Goal: Transaction & Acquisition: Purchase product/service

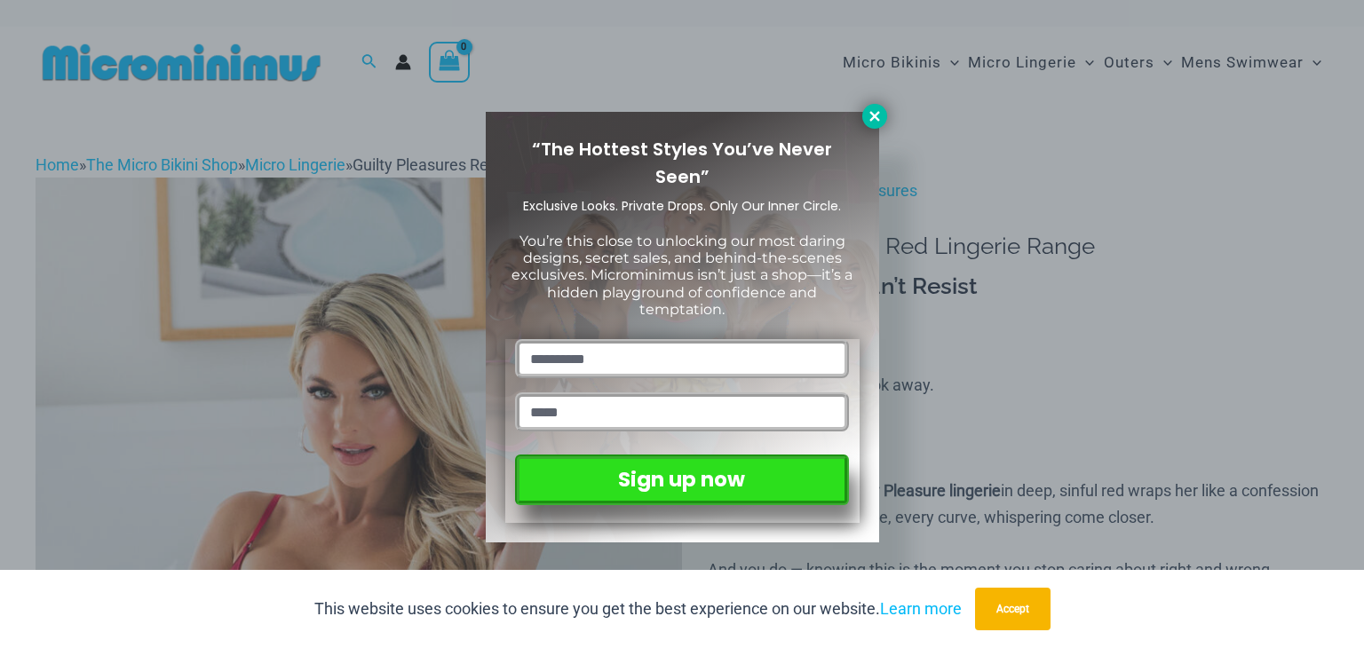
type input "**********"
click at [876, 111] on icon at bounding box center [874, 116] width 16 height 16
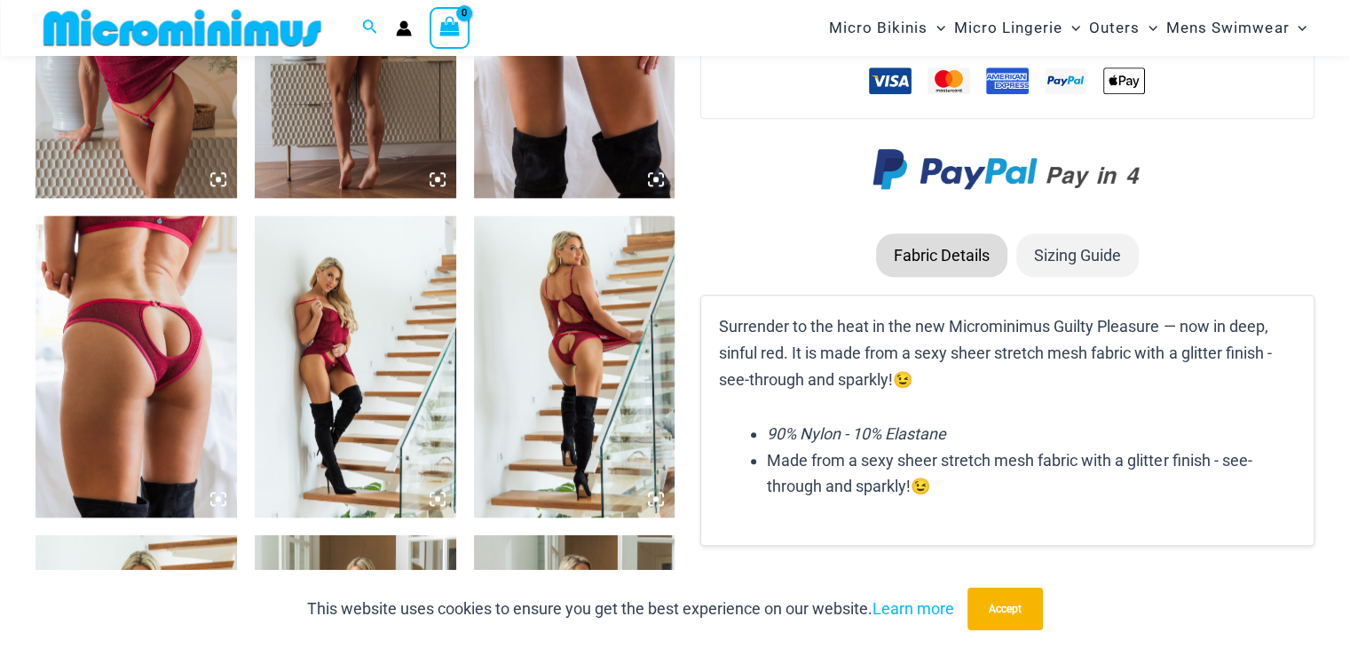
scroll to position [2026, 0]
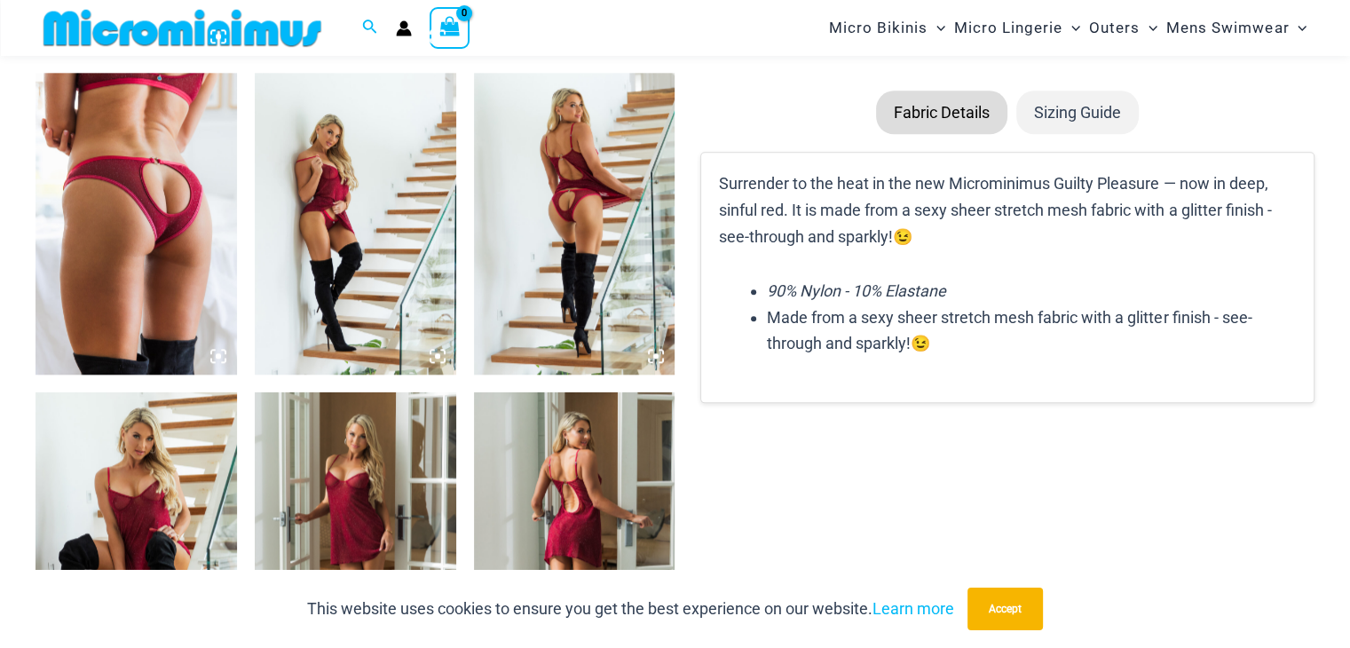
click at [178, 279] on img at bounding box center [137, 224] width 202 height 302
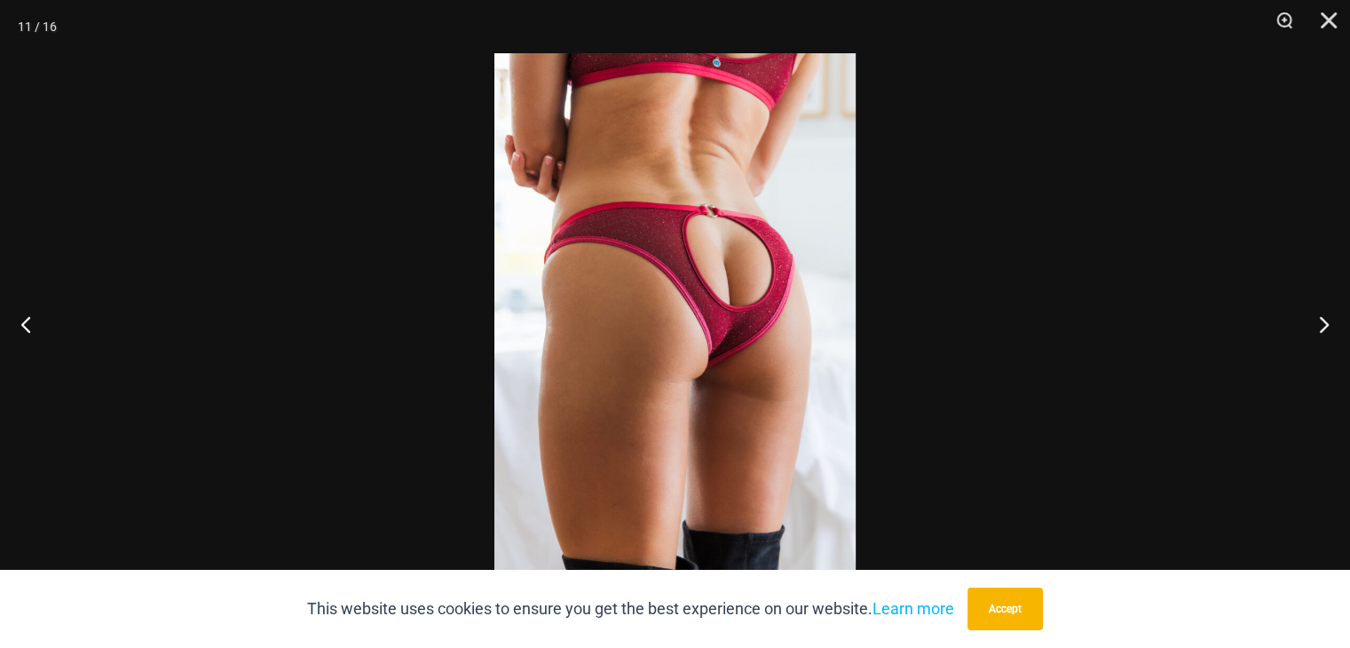
click at [745, 288] on img at bounding box center [674, 324] width 361 height 542
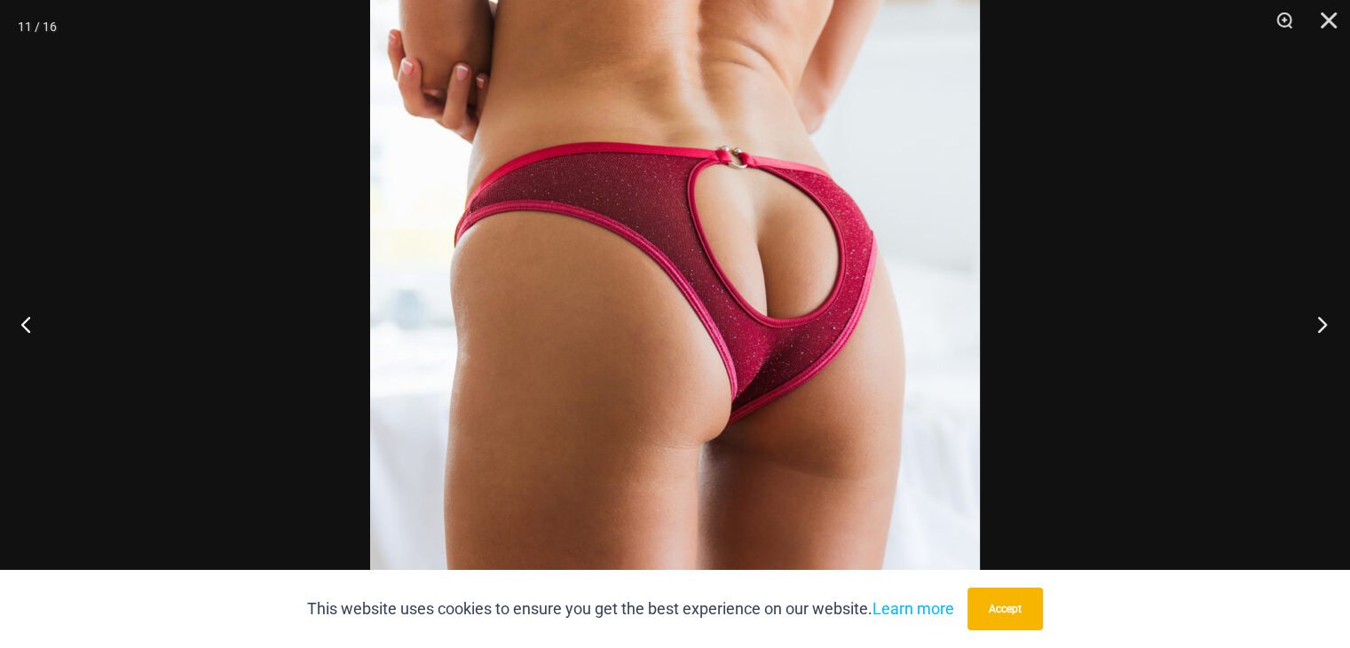
click at [1320, 323] on button "Next" at bounding box center [1317, 324] width 67 height 89
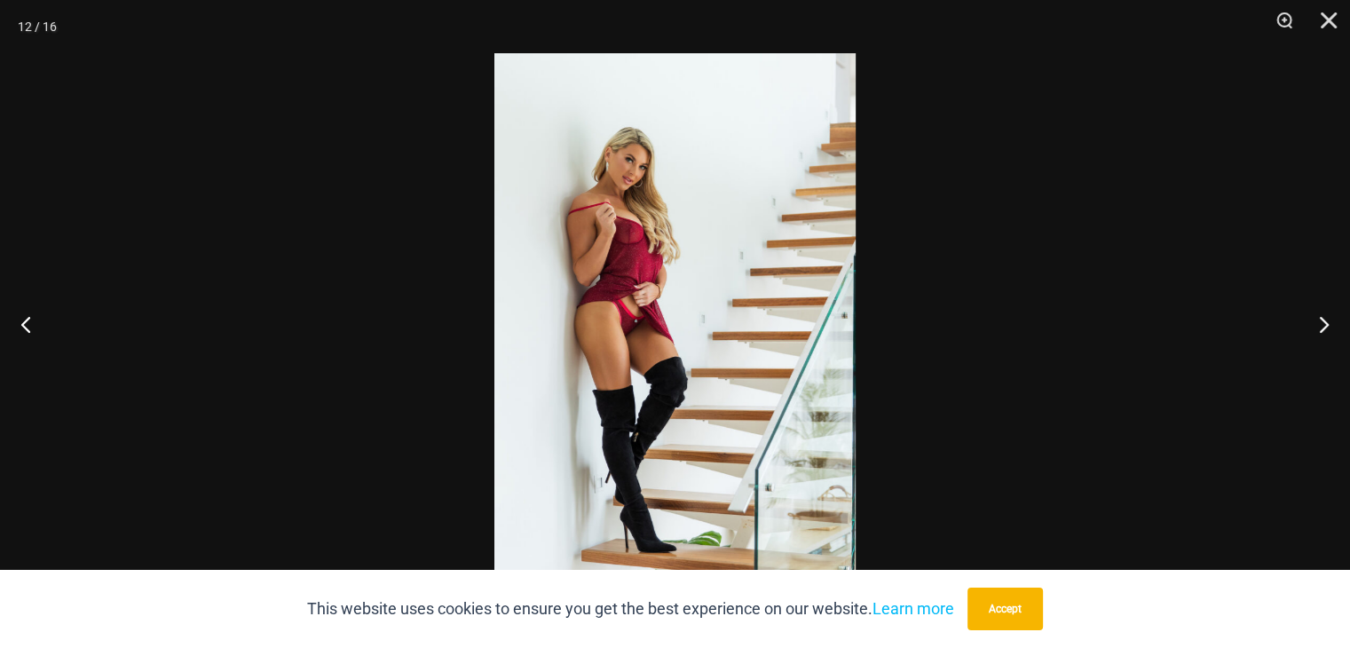
click at [632, 330] on img at bounding box center [674, 324] width 361 height 542
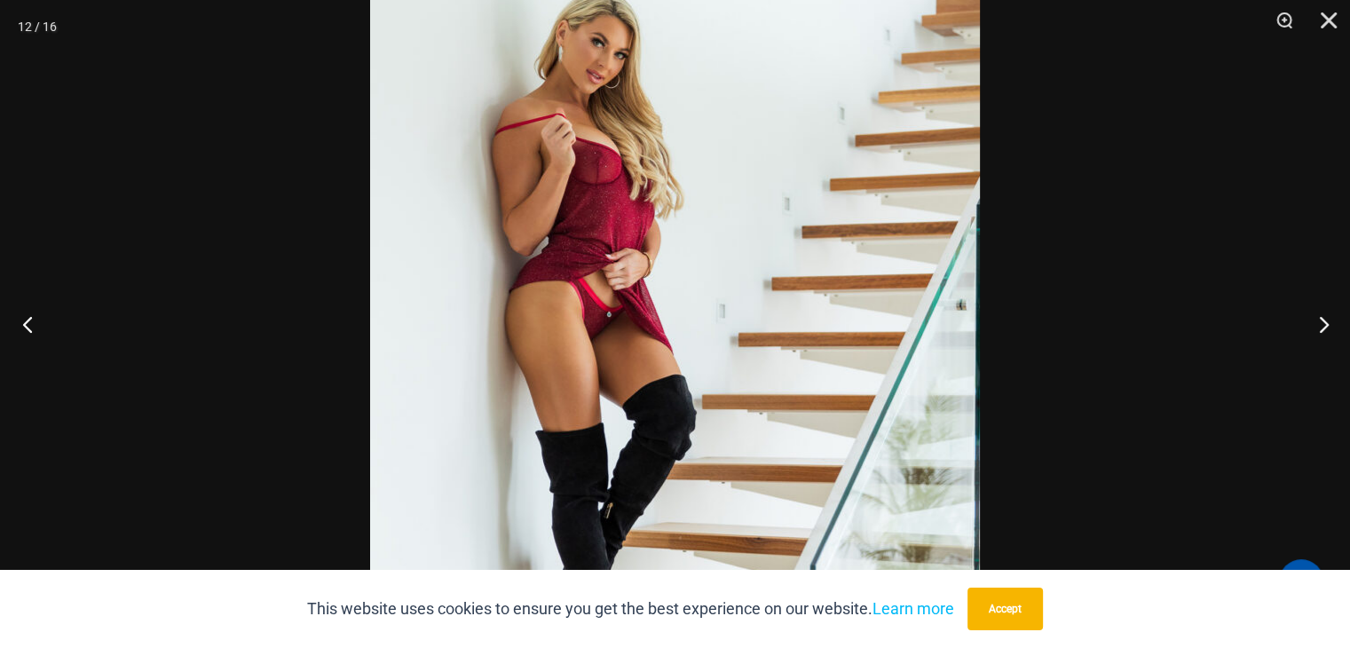
click at [44, 335] on button "Previous" at bounding box center [33, 324] width 67 height 89
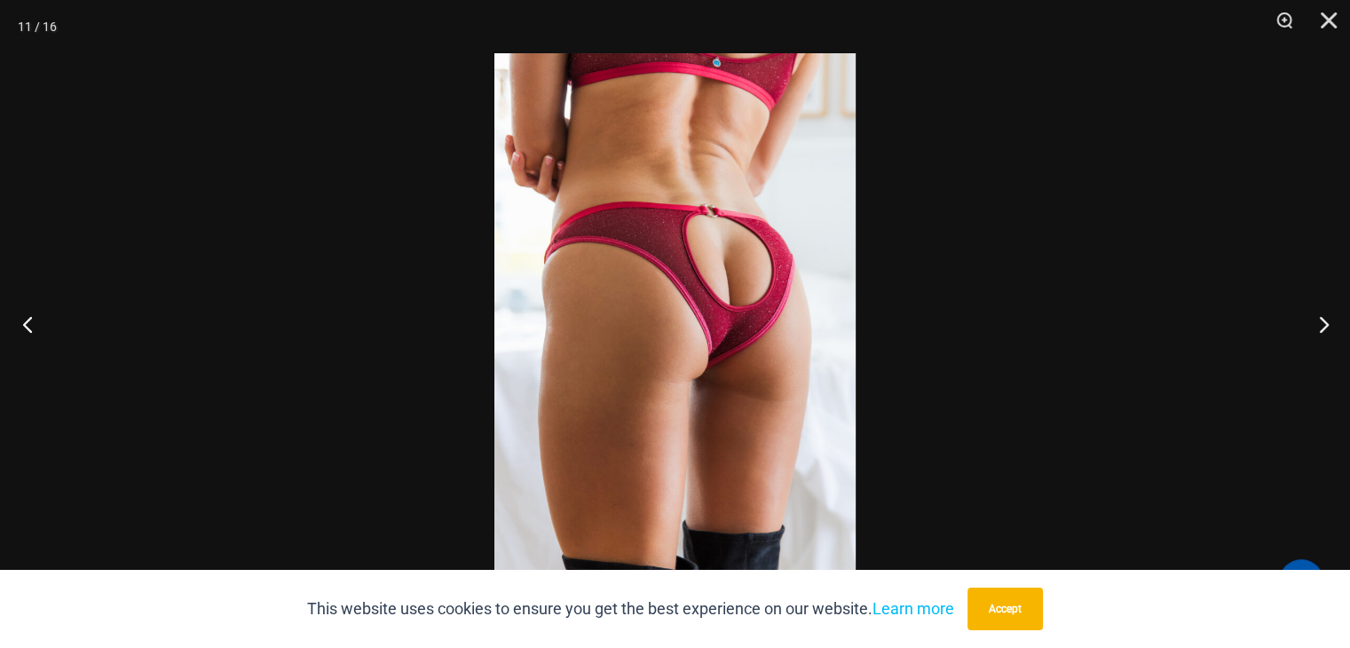
click at [46, 335] on button "Previous" at bounding box center [33, 324] width 67 height 89
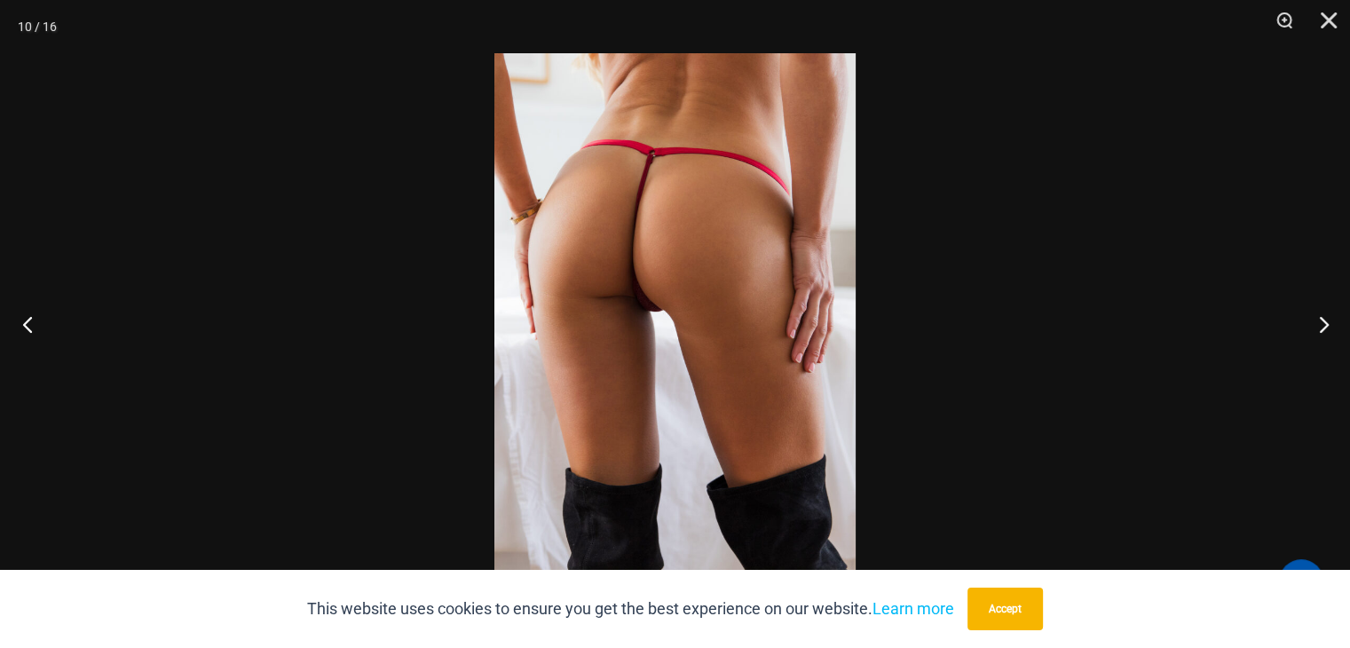
click at [46, 335] on button "Previous" at bounding box center [33, 324] width 67 height 89
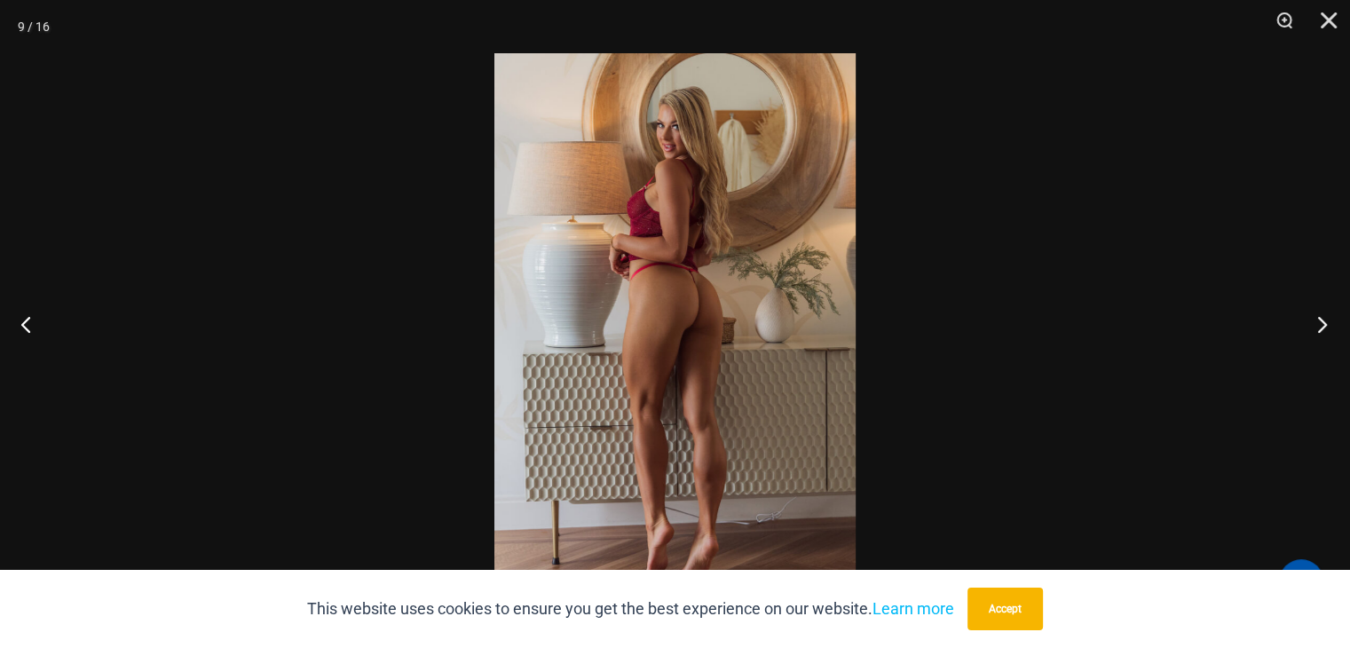
click at [1317, 339] on button "Next" at bounding box center [1317, 324] width 67 height 89
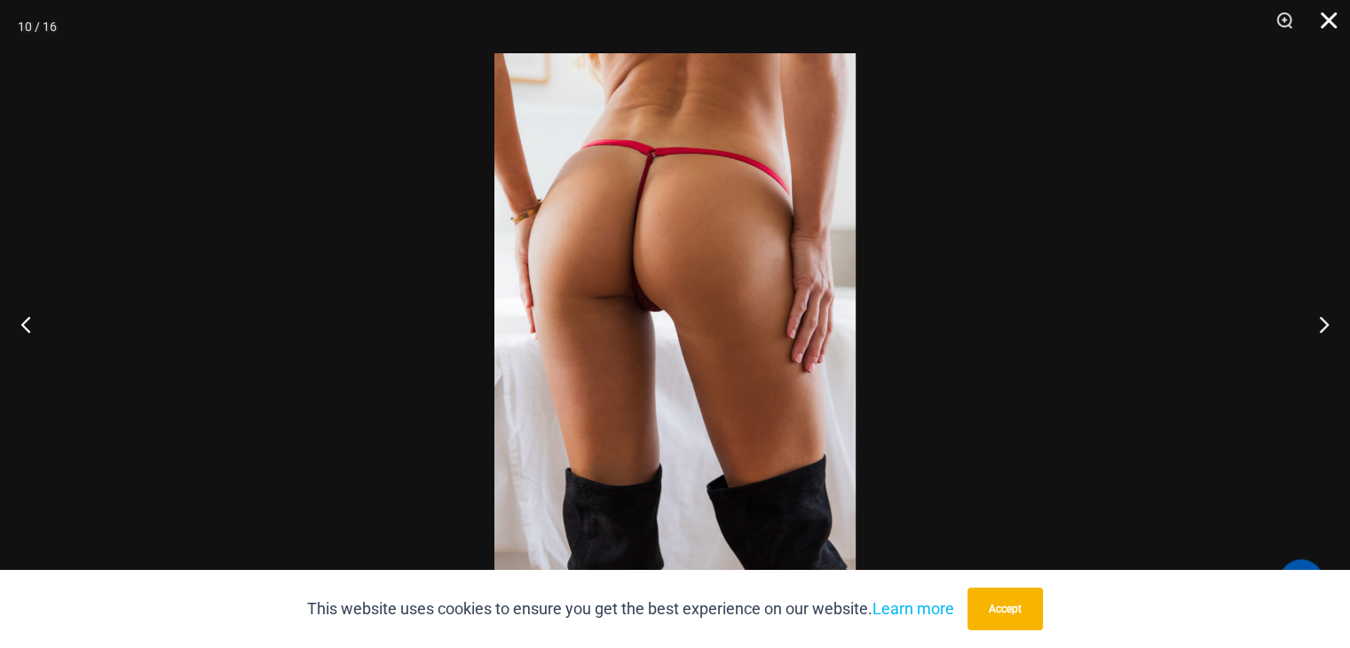
click at [1329, 15] on button "Close" at bounding box center [1323, 26] width 44 height 53
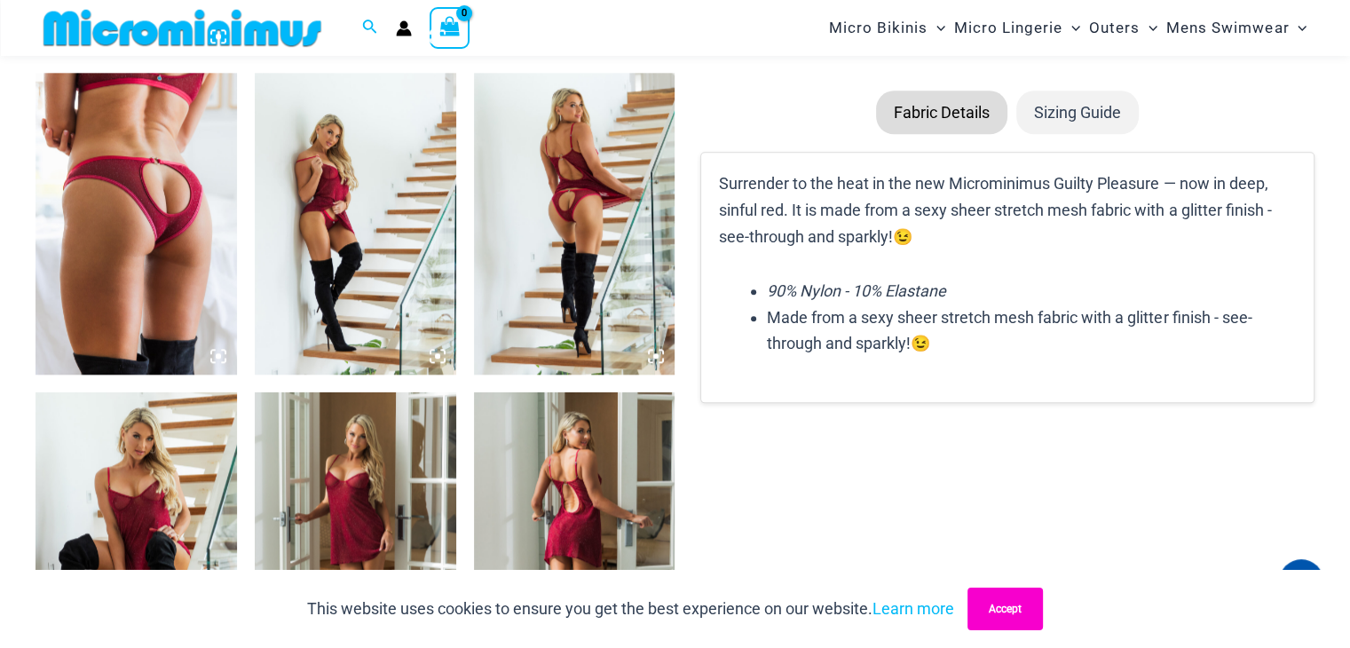
drag, startPoint x: 1010, startPoint y: 613, endPoint x: 1013, endPoint y: 589, distance: 24.1
click at [1010, 613] on button "Accept" at bounding box center [1005, 609] width 75 height 43
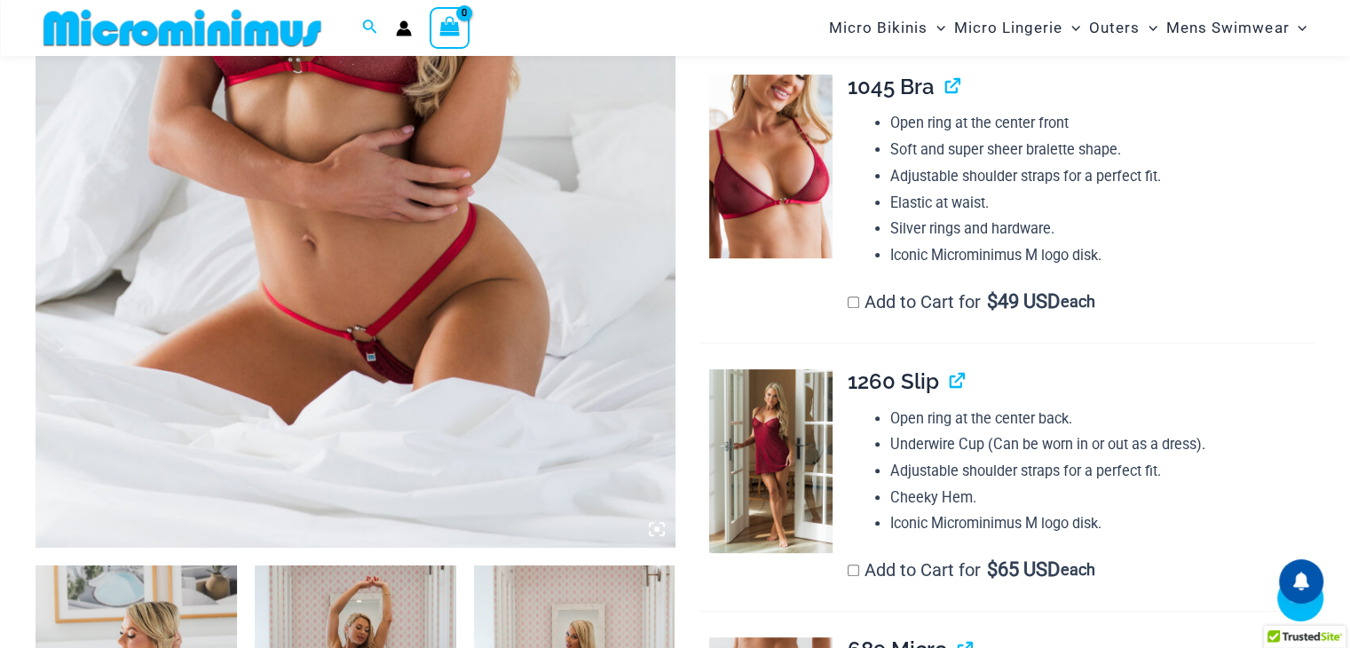
scroll to position [605, 0]
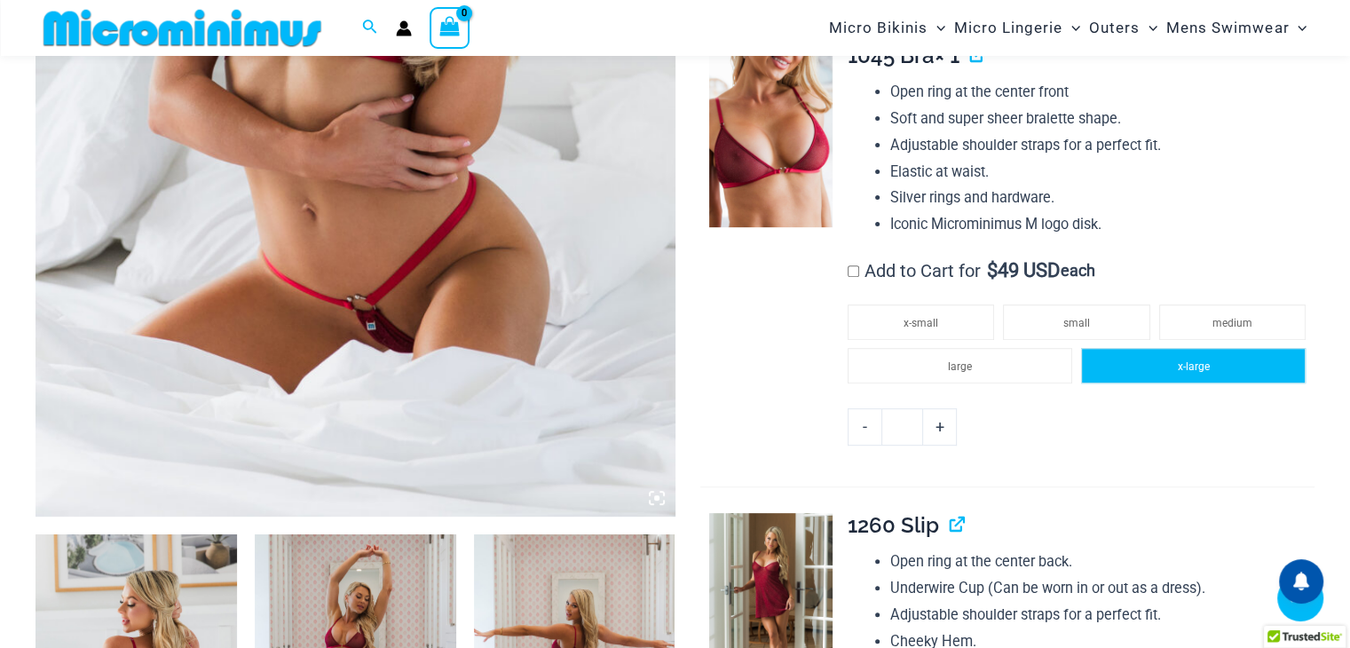
click at [1215, 370] on li "x-large" at bounding box center [1193, 366] width 225 height 36
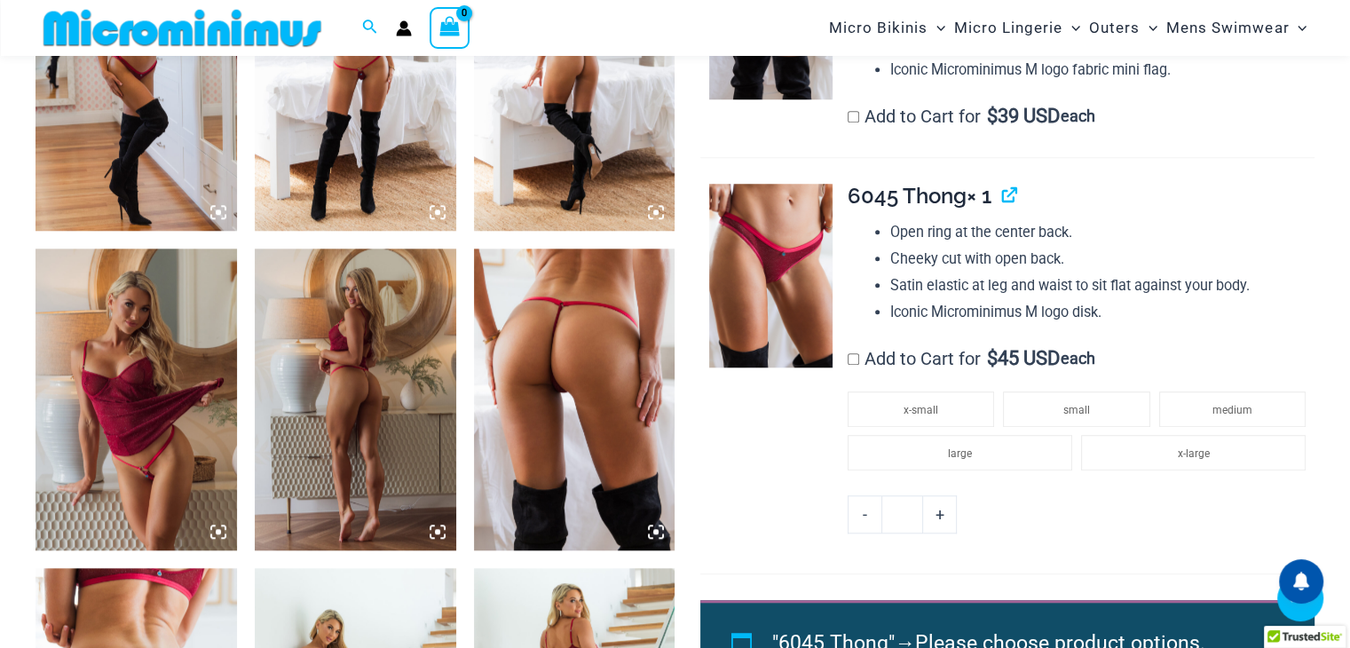
scroll to position [1670, 0]
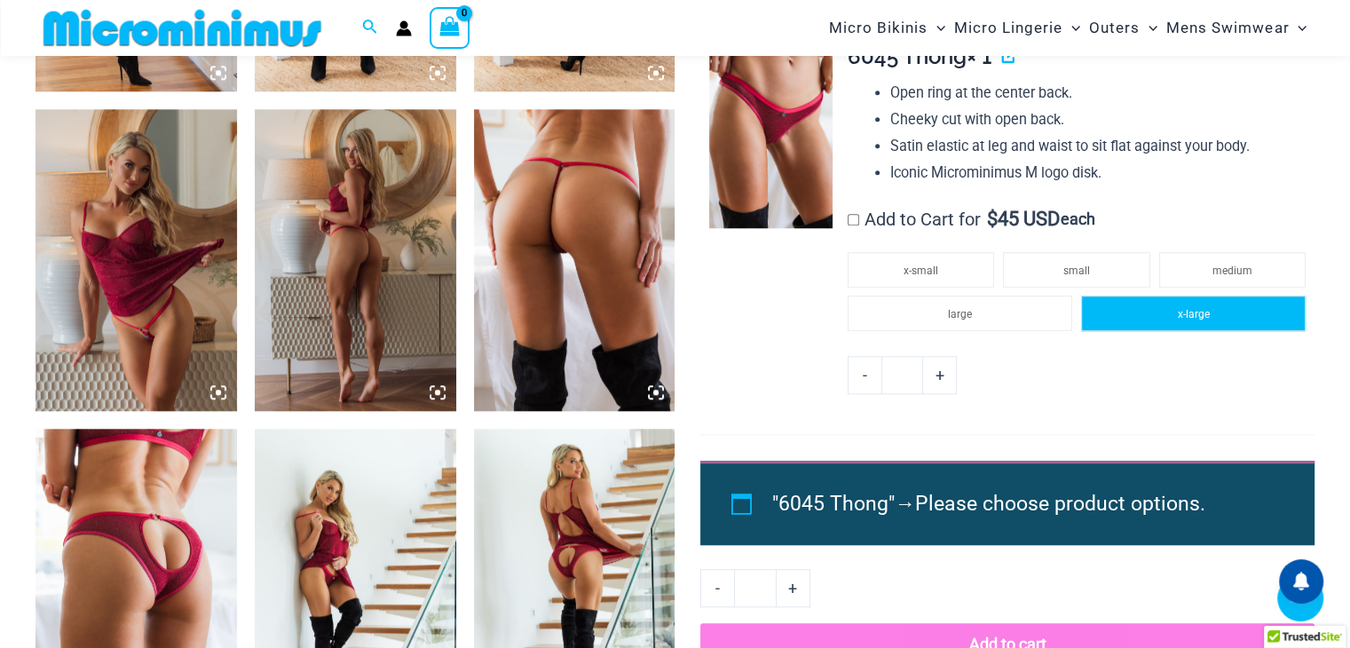
click at [1190, 308] on span "x-large" at bounding box center [1193, 314] width 32 height 12
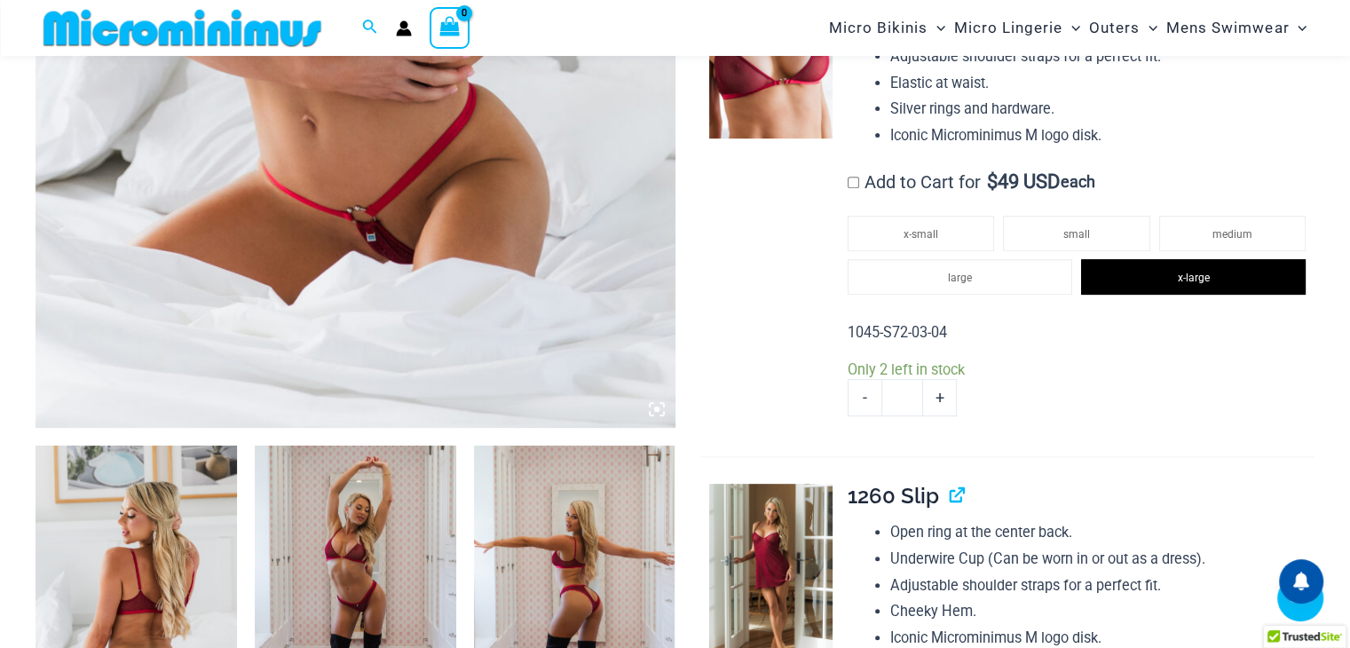
scroll to position [338, 0]
